Goal: Obtain resource: Obtain resource

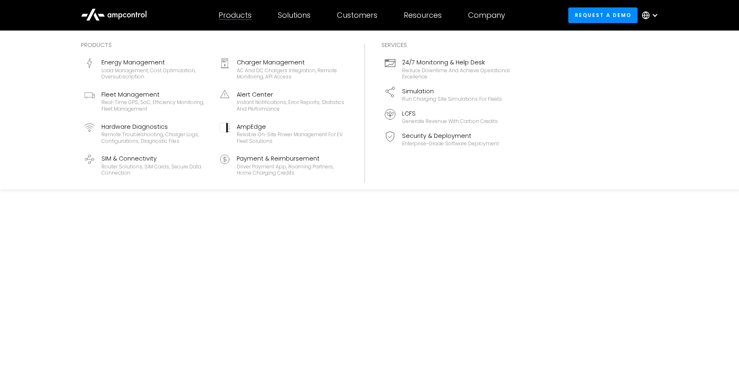
click at [240, 16] on div "Products" at bounding box center [235, 15] width 33 height 9
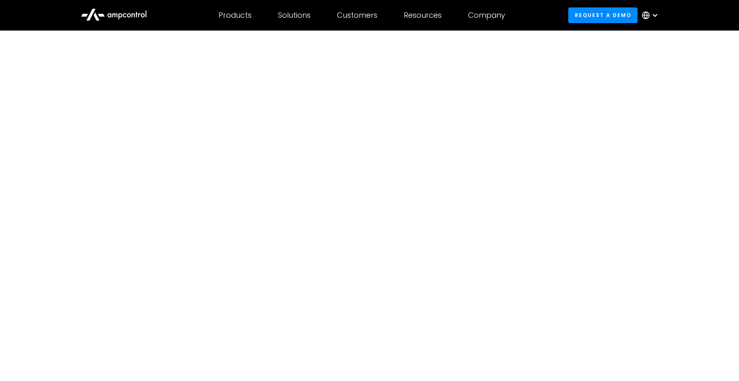
click at [144, 8] on icon at bounding box center [114, 14] width 66 height 20
